Goal: Use online tool/utility: Utilize a website feature to perform a specific function

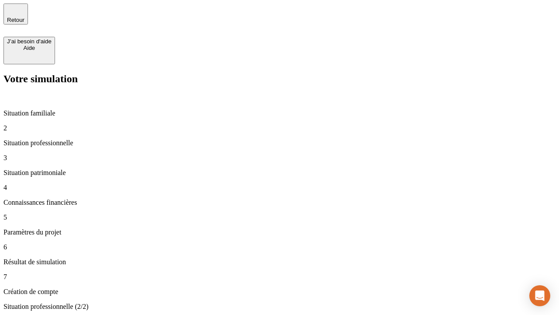
type input "30 000"
type input "1 000"
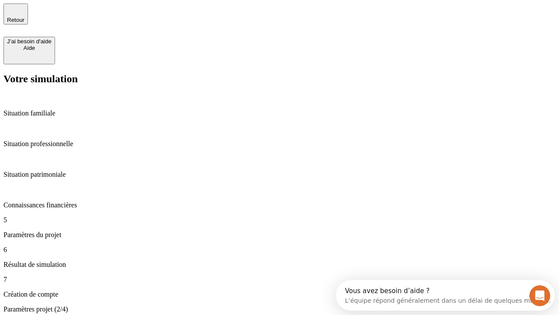
type input "40"
type input "64"
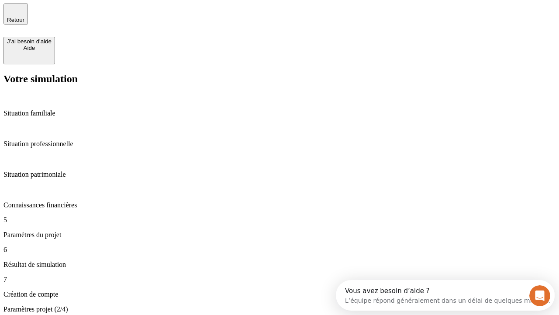
type input "200 000"
type input "640"
